Goal: Information Seeking & Learning: Check status

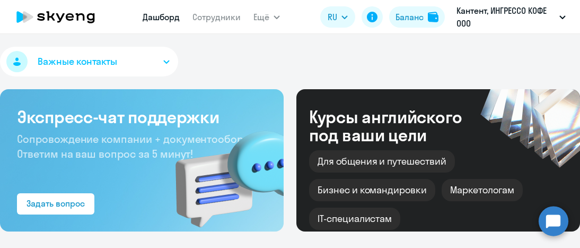
select select "30"
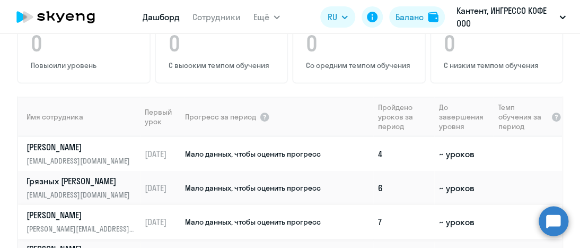
scroll to position [769, 0]
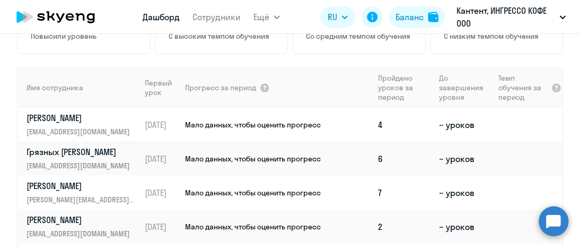
click at [438, 108] on td "~ уроков" at bounding box center [463, 125] width 59 height 34
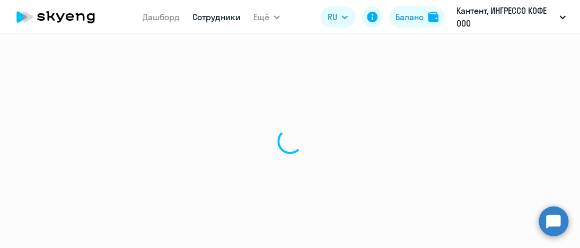
select select "english"
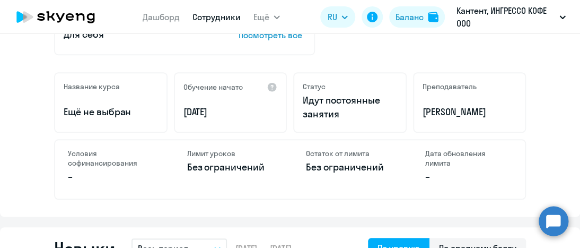
scroll to position [318, 0]
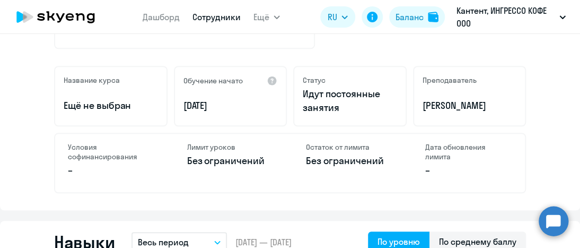
click at [217, 162] on p "Без ограничений" at bounding box center [231, 161] width 88 height 14
click at [316, 152] on div "Остаток от лимита Без ограничений" at bounding box center [349, 163] width 113 height 58
click at [451, 163] on p "–" at bounding box center [469, 170] width 88 height 14
click at [89, 165] on p "–" at bounding box center [112, 170] width 88 height 14
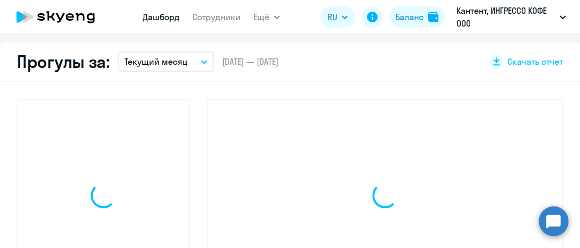
scroll to position [393, 0]
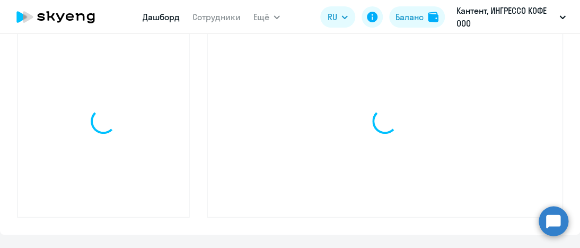
select select "30"
